Goal: Transaction & Acquisition: Subscribe to service/newsletter

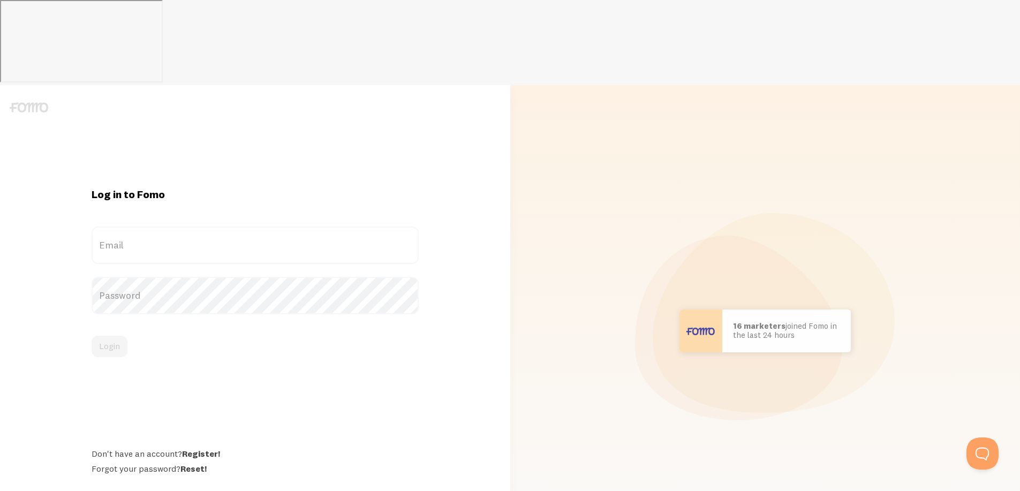
click at [157, 226] on label "Email" at bounding box center [255, 244] width 327 height 37
click at [157, 226] on input "Email" at bounding box center [255, 244] width 327 height 37
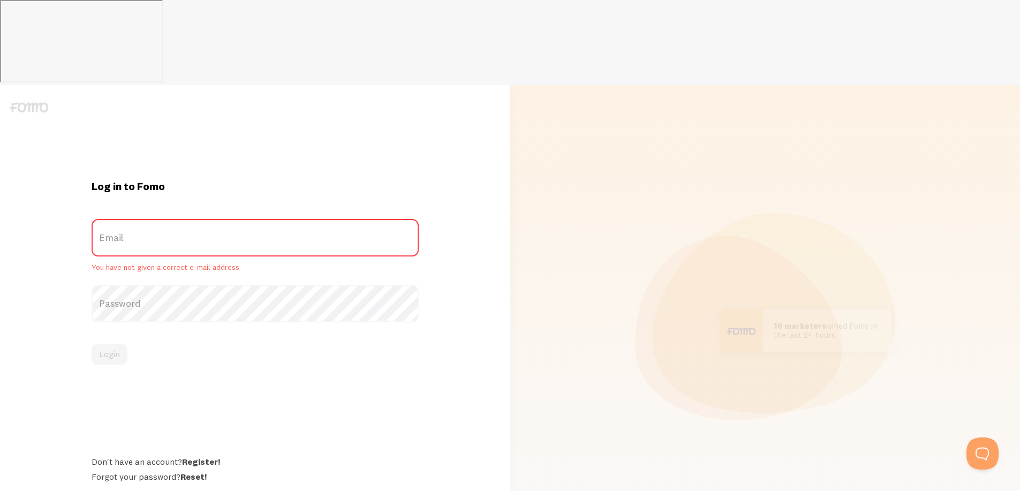
click at [157, 219] on label "Email" at bounding box center [255, 237] width 327 height 37
click at [157, 219] on input "Email" at bounding box center [255, 237] width 327 height 37
click at [173, 285] on label "Password" at bounding box center [255, 303] width 327 height 37
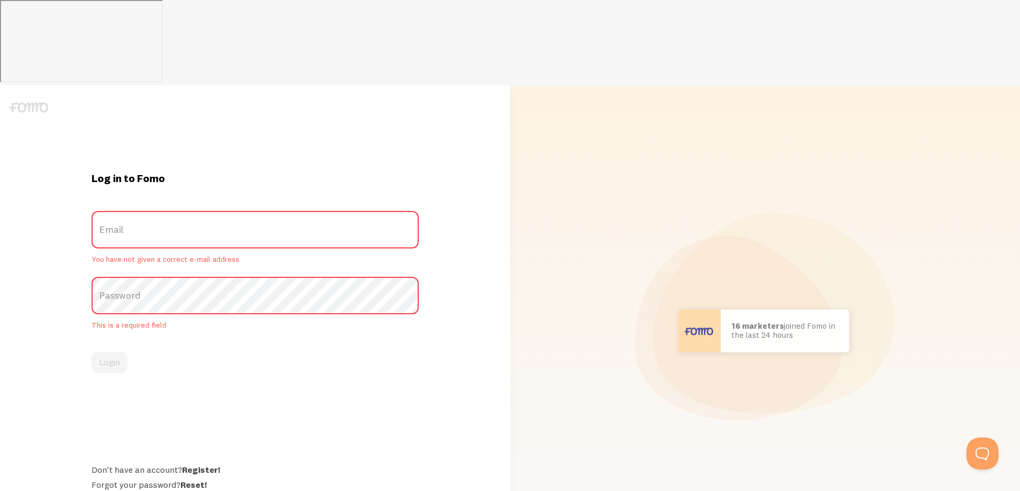
click at [176, 211] on label "Email" at bounding box center [255, 229] width 327 height 37
click at [176, 211] on input "Email" at bounding box center [255, 229] width 327 height 37
paste input "[EMAIL_ADDRESS][DOMAIN_NAME]"
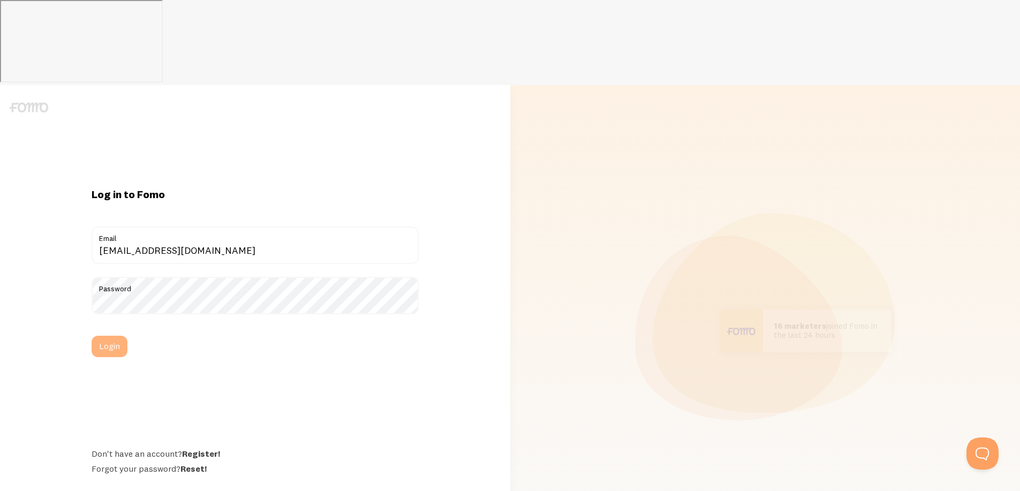
type input "[EMAIL_ADDRESS][DOMAIN_NAME]"
click at [110, 336] on button "Login" at bounding box center [110, 346] width 36 height 21
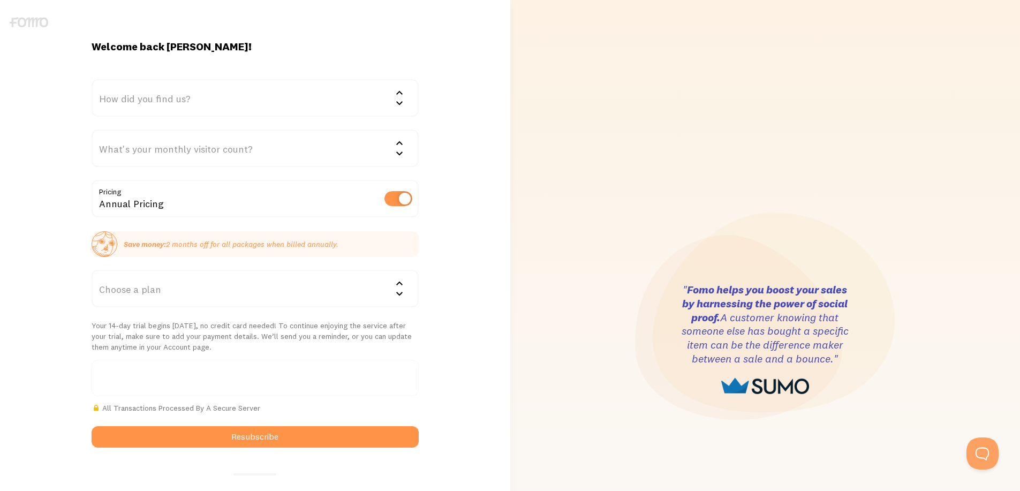
click at [401, 104] on icon at bounding box center [399, 102] width 13 height 13
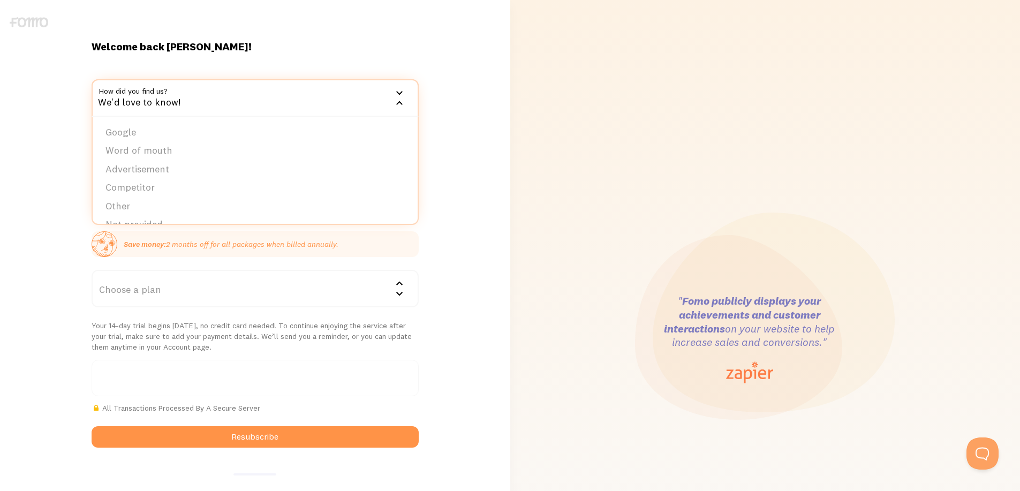
scroll to position [17, 0]
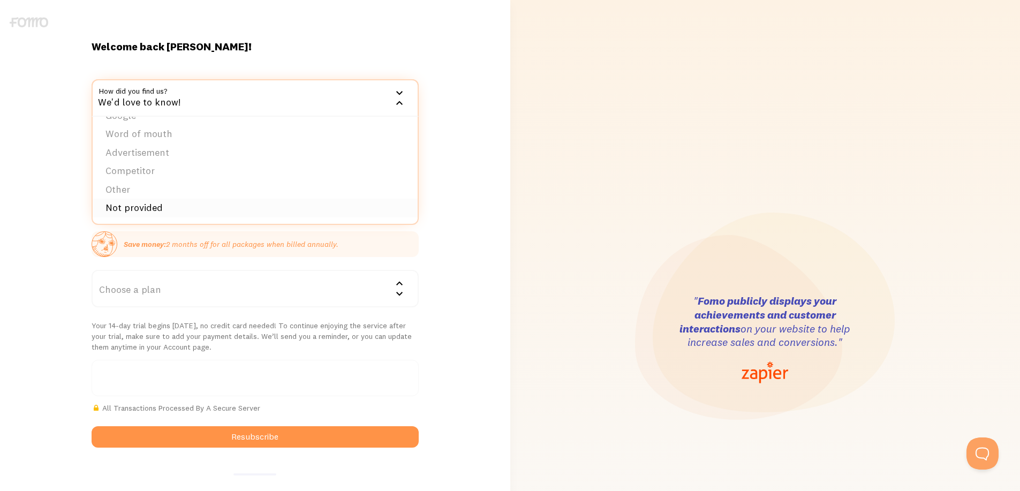
click at [145, 212] on li "Not provided" at bounding box center [255, 208] width 325 height 19
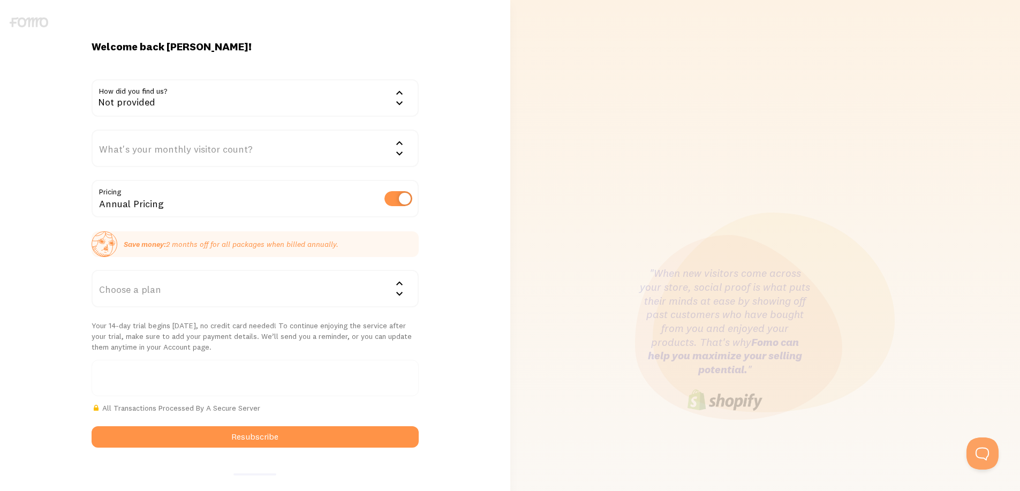
click at [402, 142] on icon at bounding box center [399, 143] width 13 height 13
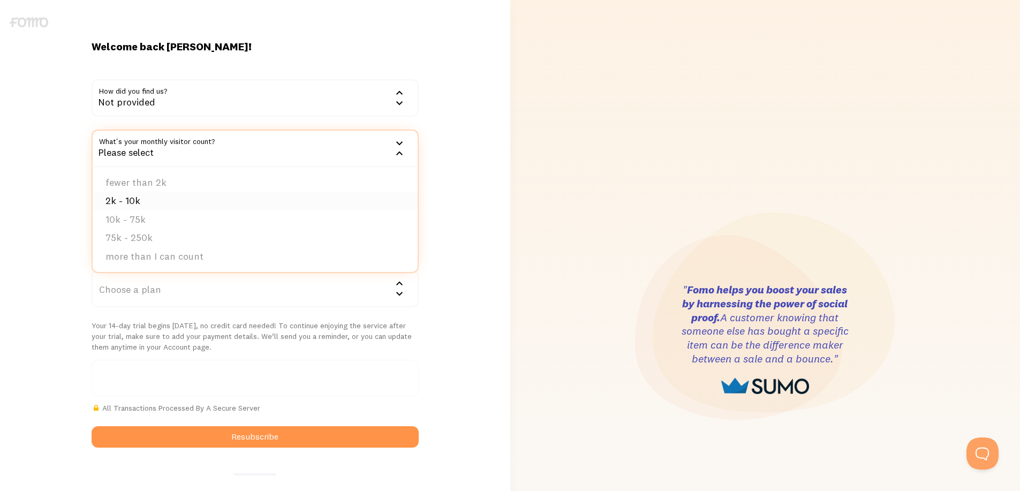
click at [132, 199] on li "2k - 10k" at bounding box center [255, 201] width 325 height 19
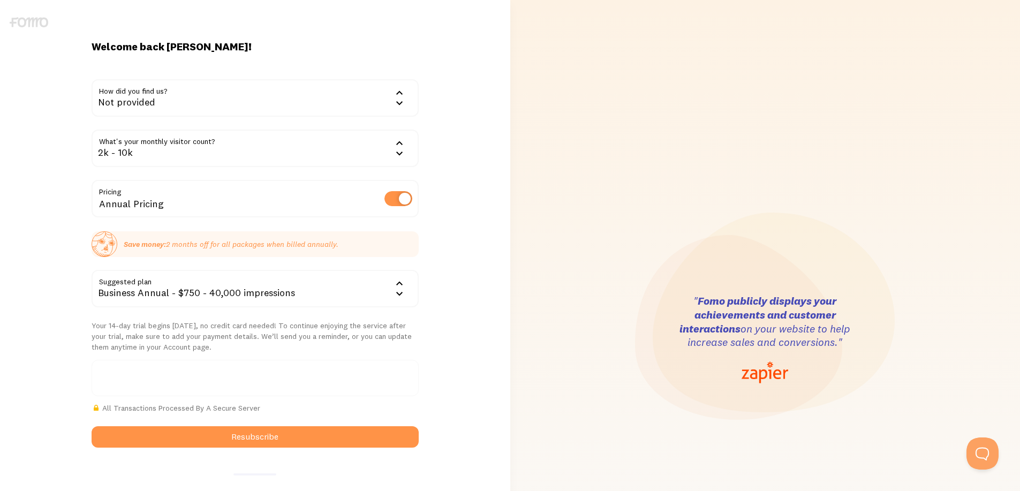
click at [398, 138] on icon at bounding box center [399, 143] width 13 height 13
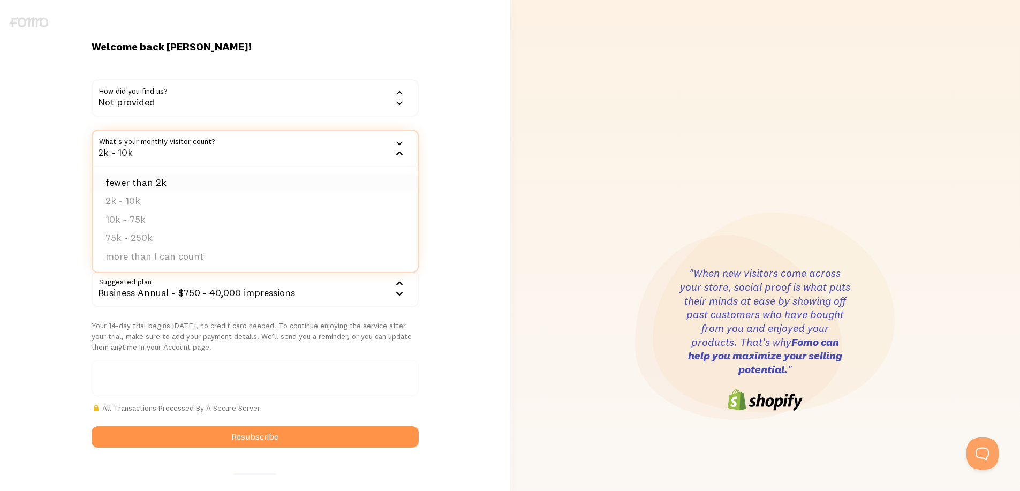
click at [148, 182] on li "fewer than 2k" at bounding box center [255, 182] width 325 height 19
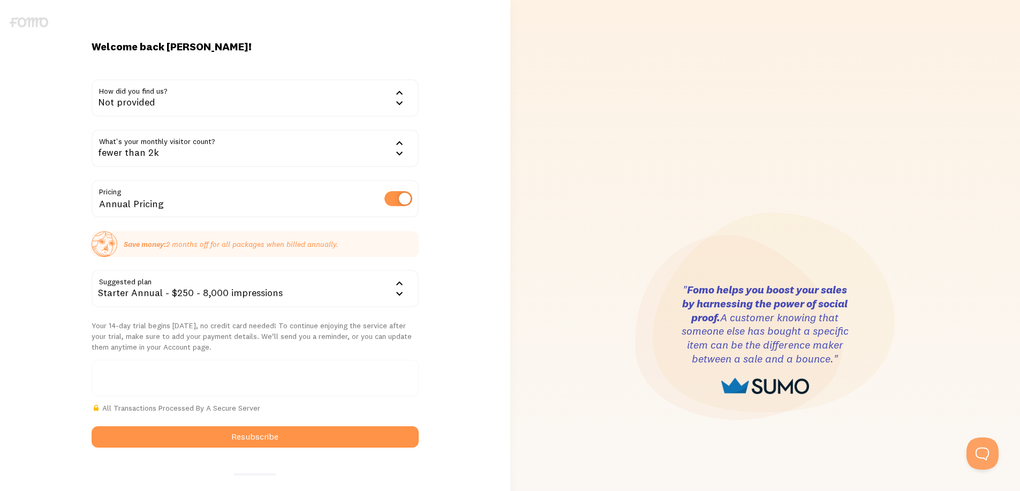
click at [391, 201] on label at bounding box center [398, 198] width 28 height 15
click at [391, 201] on input "checkbox" at bounding box center [398, 198] width 28 height 15
checkbox input "false"
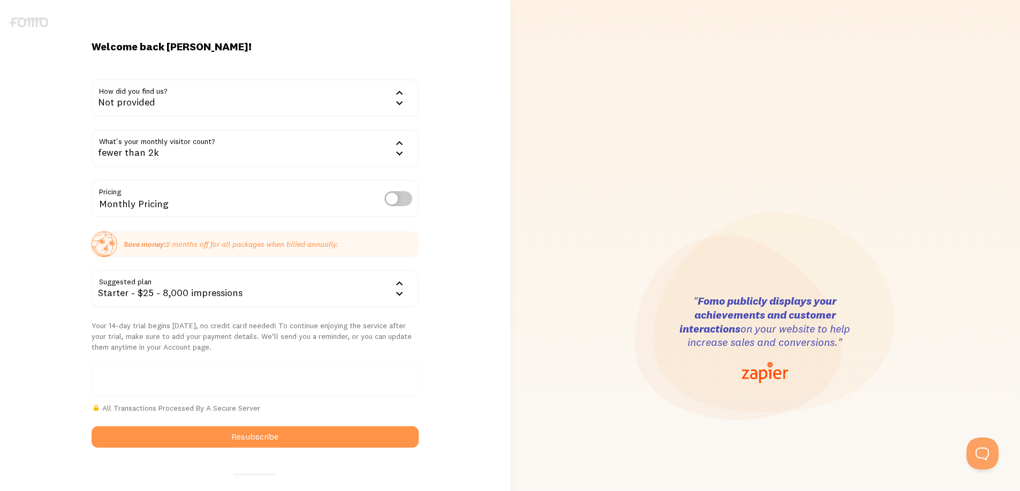
click at [399, 285] on icon at bounding box center [399, 283] width 13 height 13
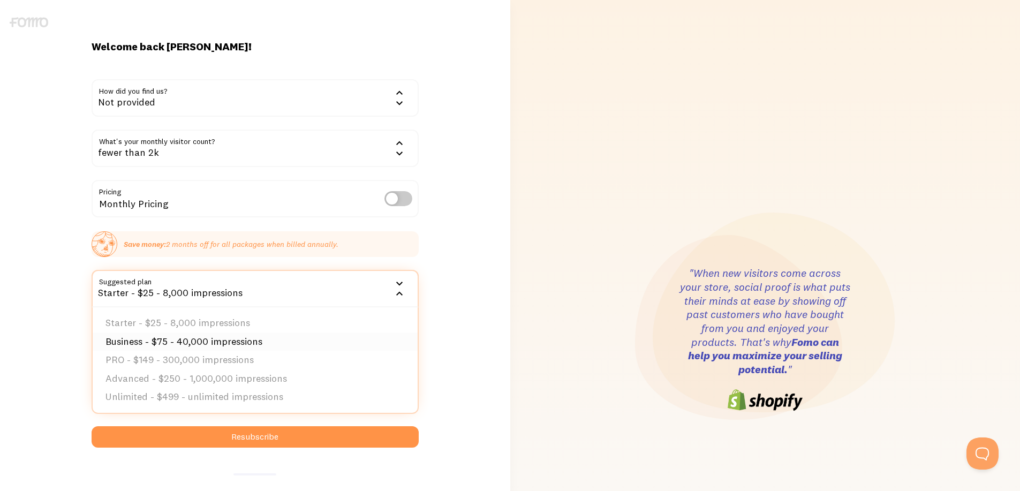
click at [252, 343] on li "Business - $75 - 40,000 impressions" at bounding box center [255, 342] width 325 height 19
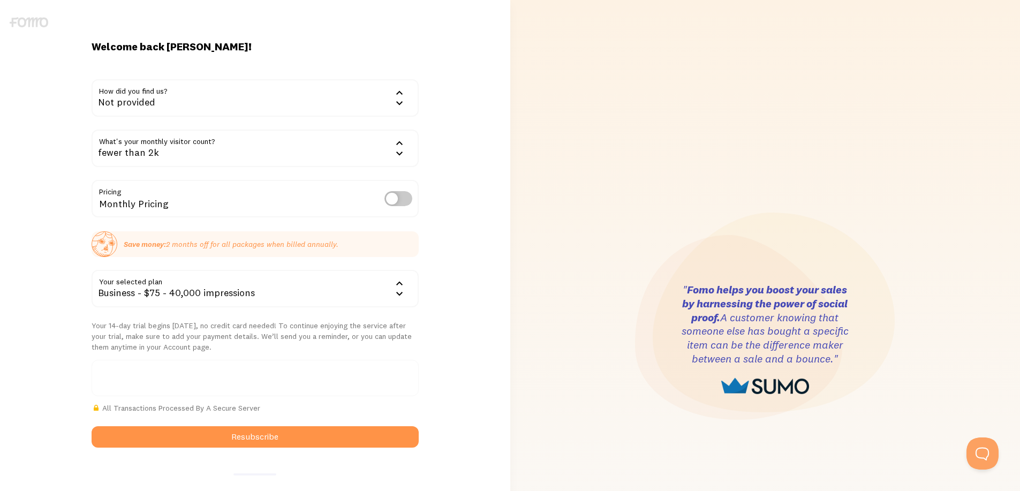
click at [489, 198] on div "Welcome back SHLOMO! How did you find us? Not provided Google Word of mouth Adv…" at bounding box center [255, 340] width 510 height 600
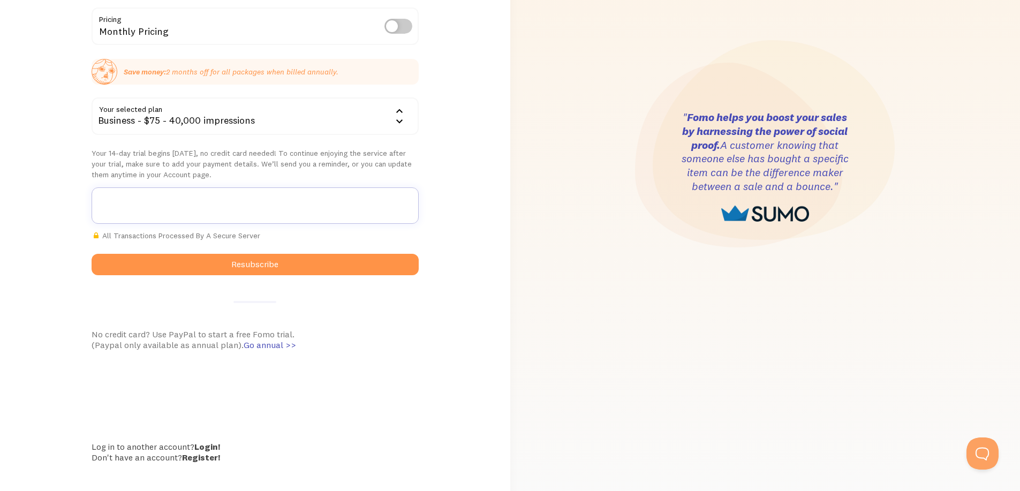
scroll to position [178, 0]
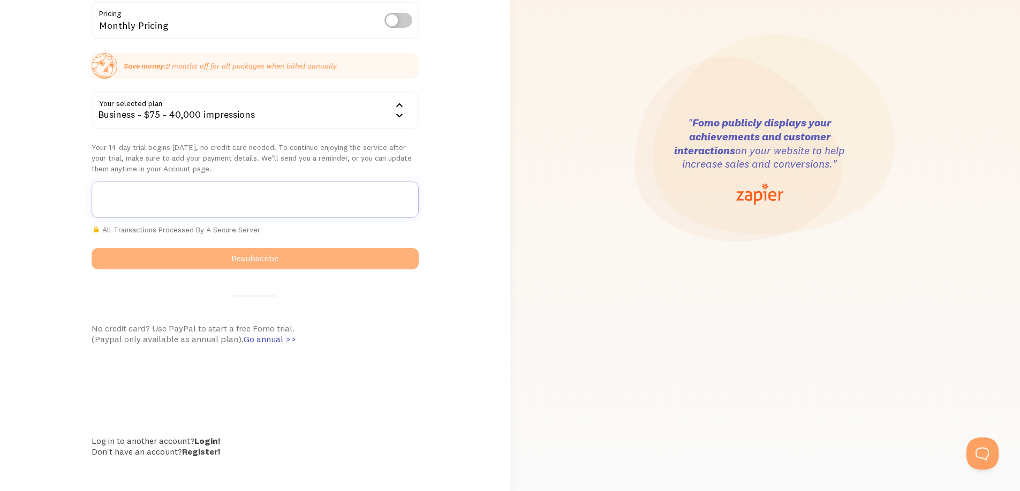
click at [252, 260] on button "Resubscribe" at bounding box center [255, 258] width 327 height 21
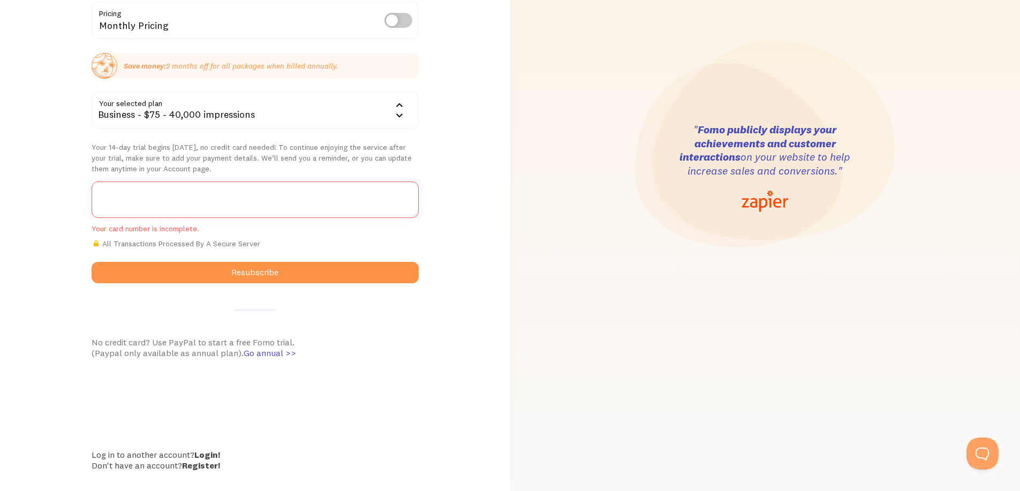
scroll to position [0, 0]
